Goal: Task Accomplishment & Management: Complete application form

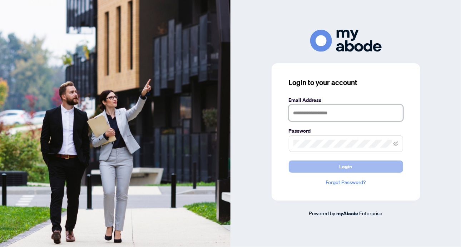
type input "**********"
click at [355, 166] on button "Login" at bounding box center [346, 167] width 114 height 12
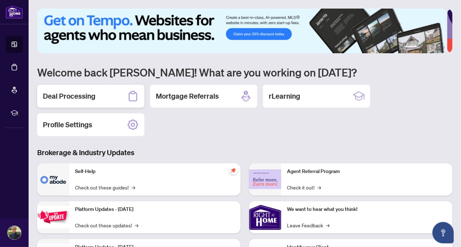
click at [51, 94] on h2 "Deal Processing" at bounding box center [69, 96] width 53 height 10
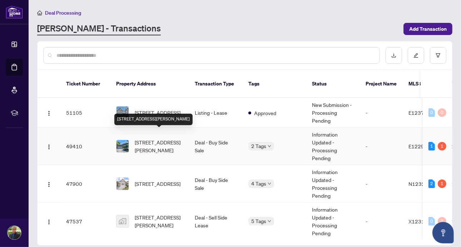
click at [161, 138] on span "[STREET_ADDRESS][PERSON_NAME]" at bounding box center [159, 146] width 49 height 16
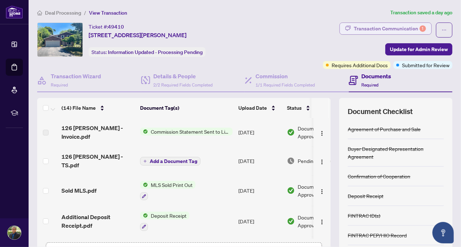
click at [362, 26] on div "Transaction Communication 1" at bounding box center [390, 28] width 72 height 11
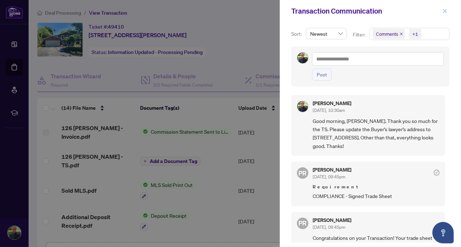
click at [446, 10] on icon "close" at bounding box center [445, 11] width 5 height 5
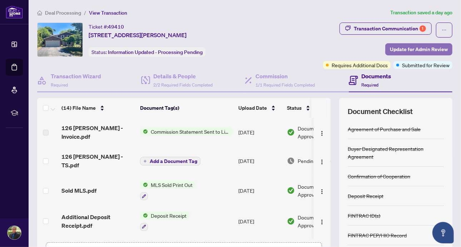
click at [393, 49] on span "Update for Admin Review" at bounding box center [419, 49] width 58 height 11
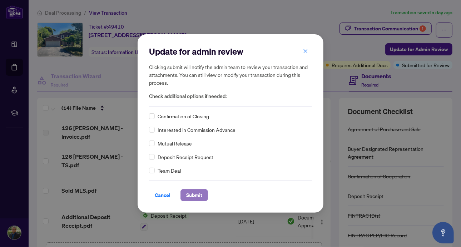
click at [201, 193] on span "Submit" at bounding box center [194, 194] width 16 height 11
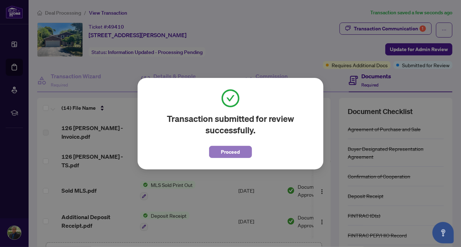
click at [225, 154] on span "Proceed" at bounding box center [230, 151] width 19 height 11
